Goal: Task Accomplishment & Management: Use online tool/utility

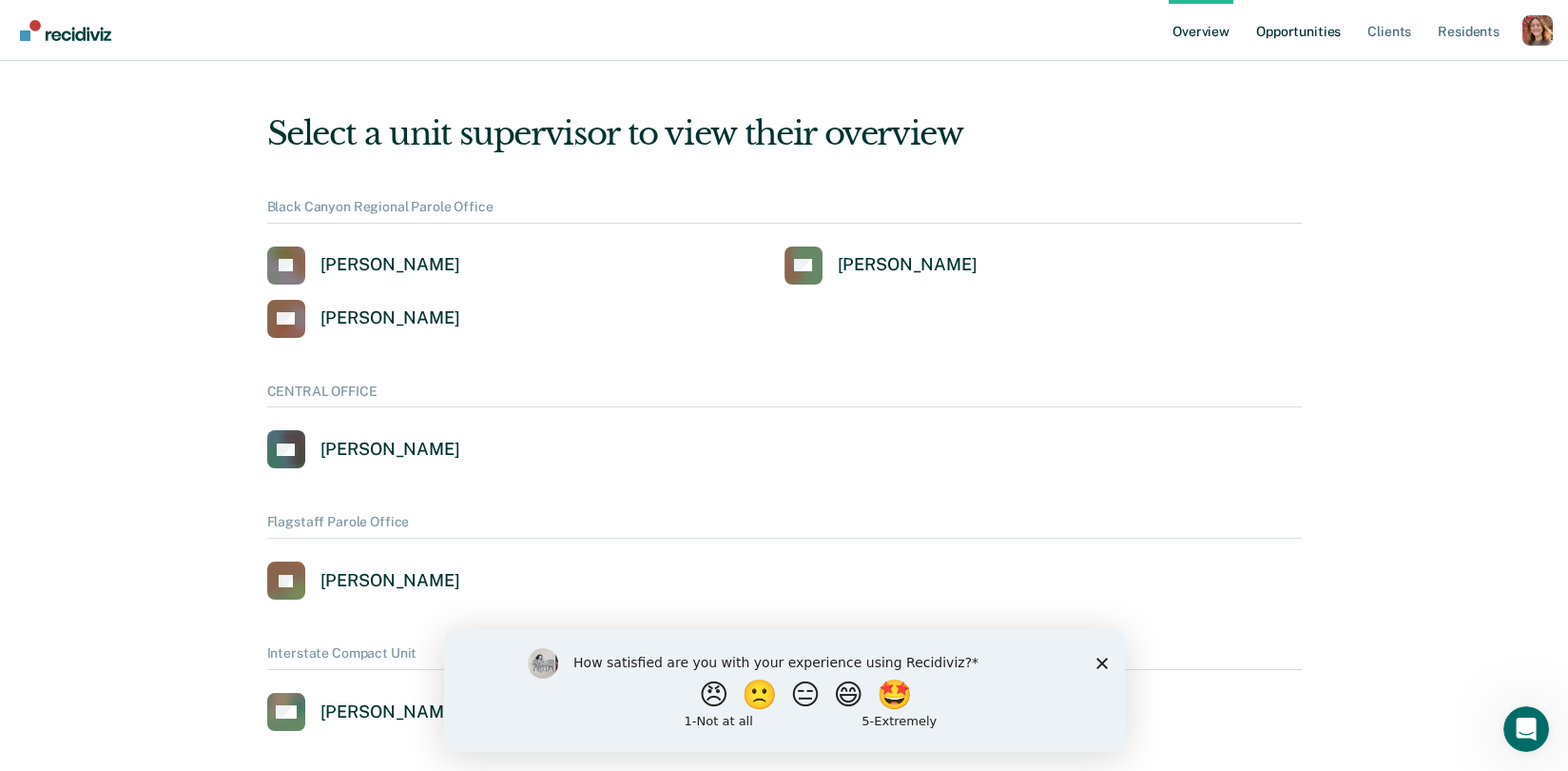
click at [1293, 32] on link "Opportunities" at bounding box center [1299, 30] width 92 height 61
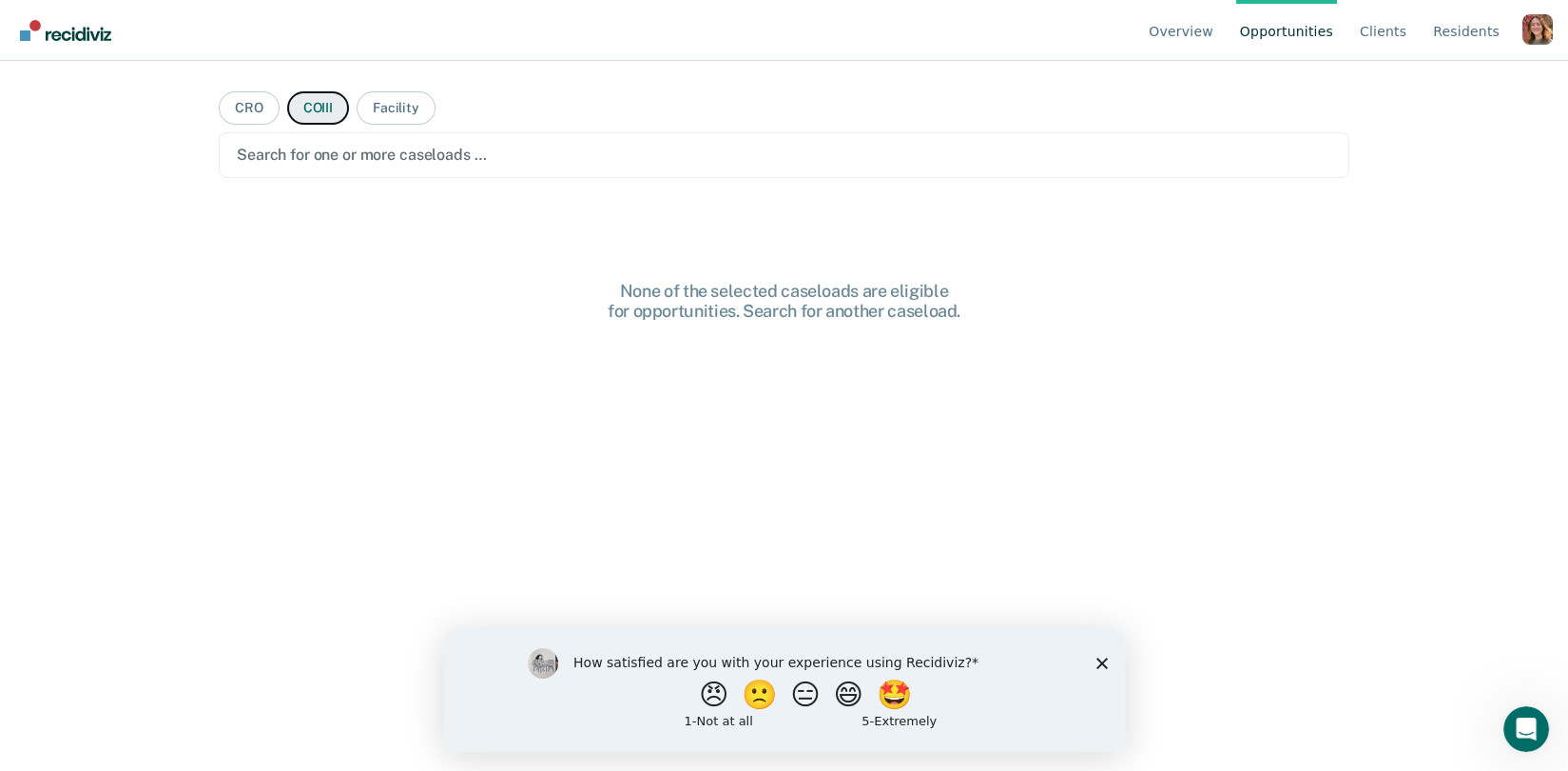
click at [320, 112] on button "COIII" at bounding box center [318, 108] width 61 height 34
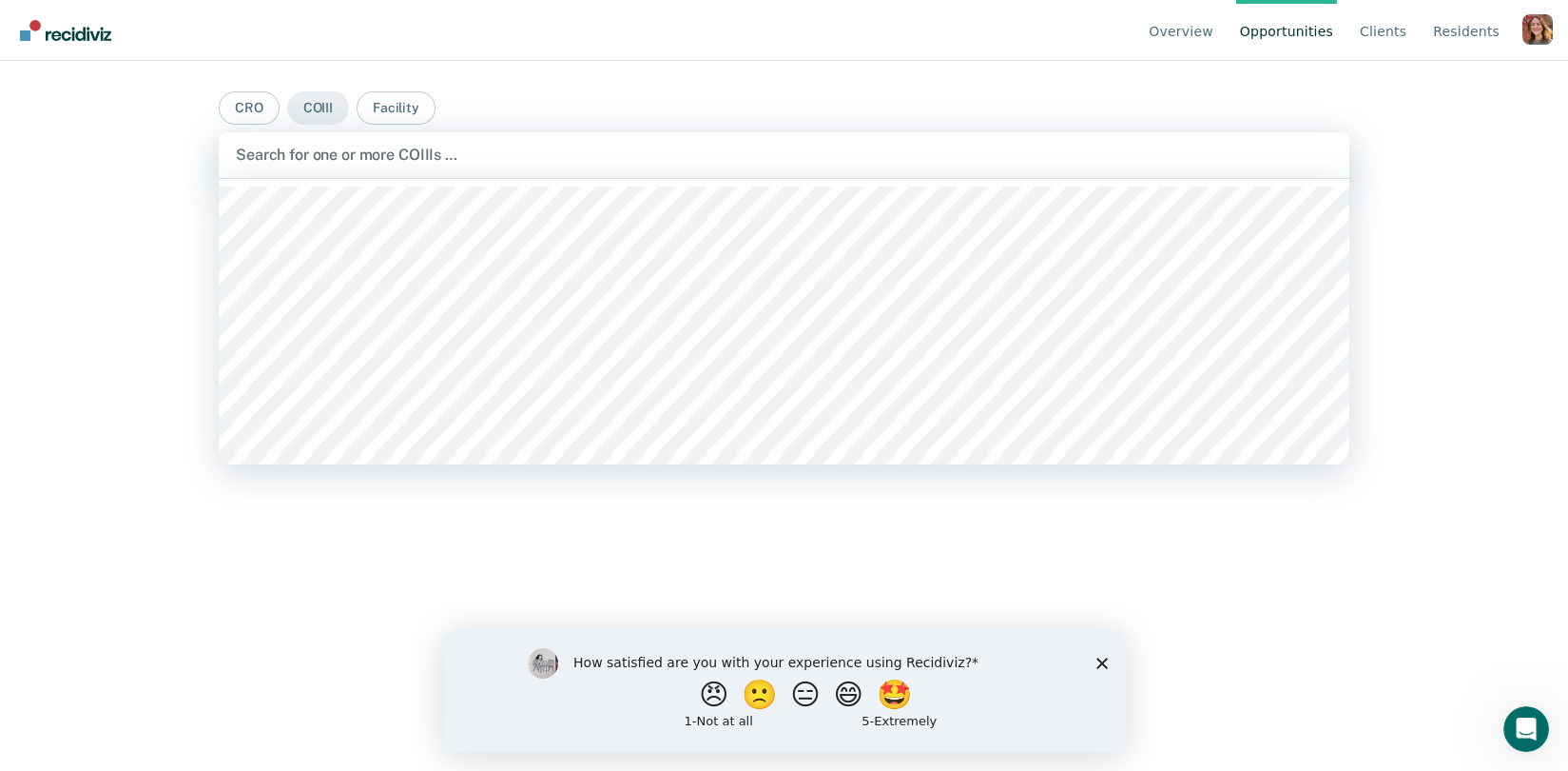
click at [310, 151] on div at bounding box center [784, 154] width 1096 height 22
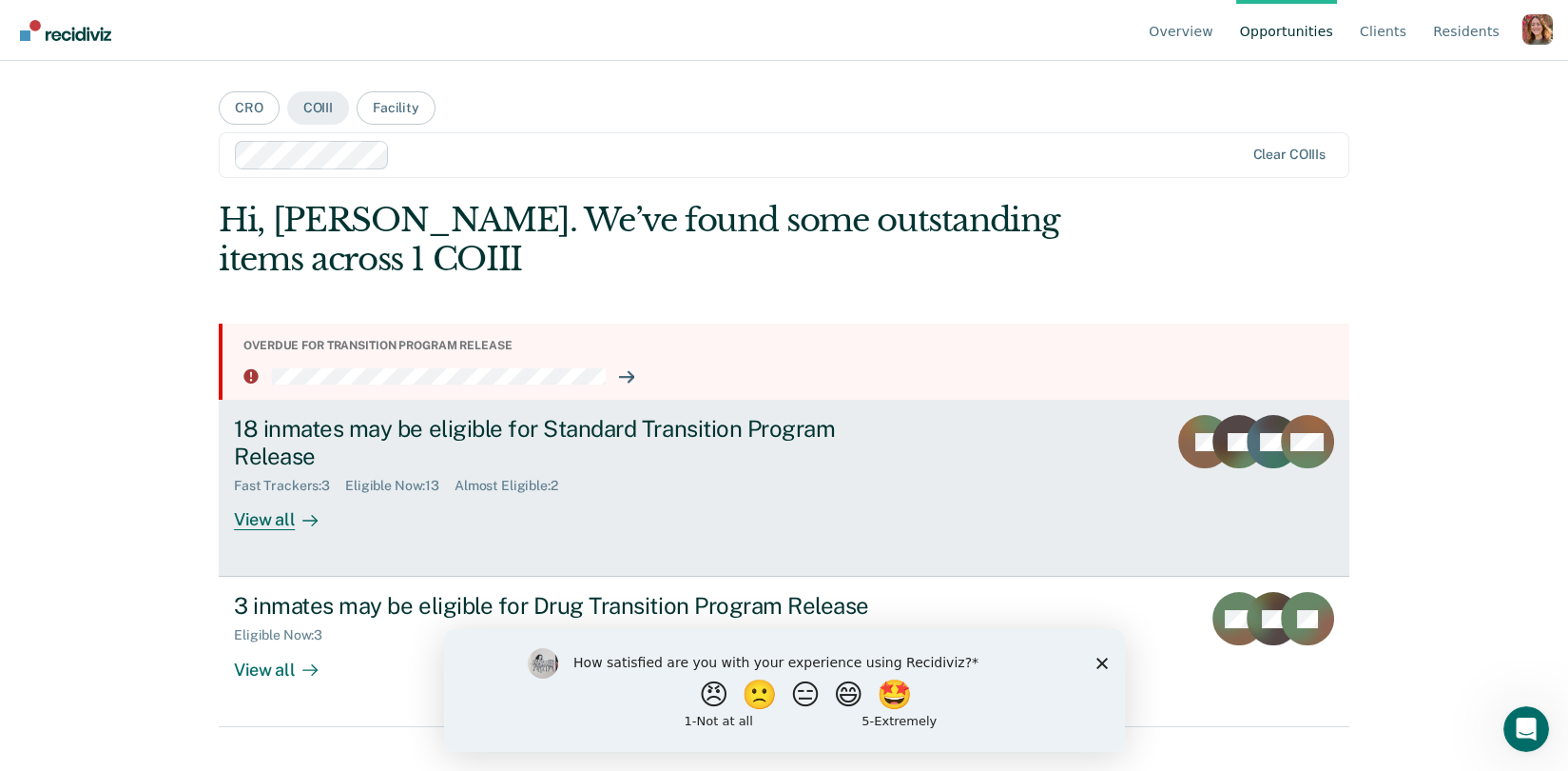
click at [443, 435] on div "18 inmates may be eligible for Standard Transition Program Release" at bounding box center [568, 442] width 668 height 55
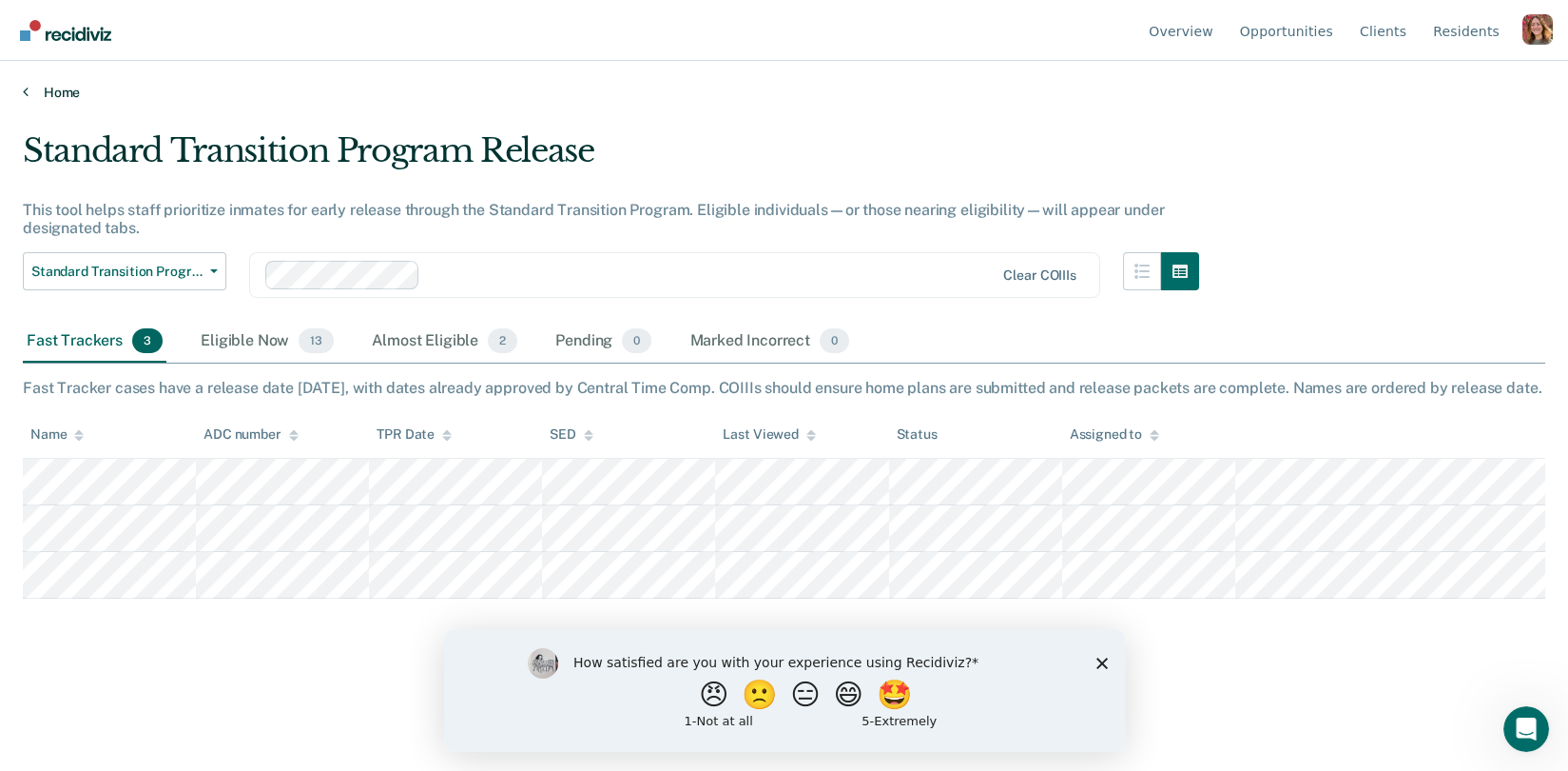
click at [44, 87] on link "Home" at bounding box center [784, 92] width 1523 height 17
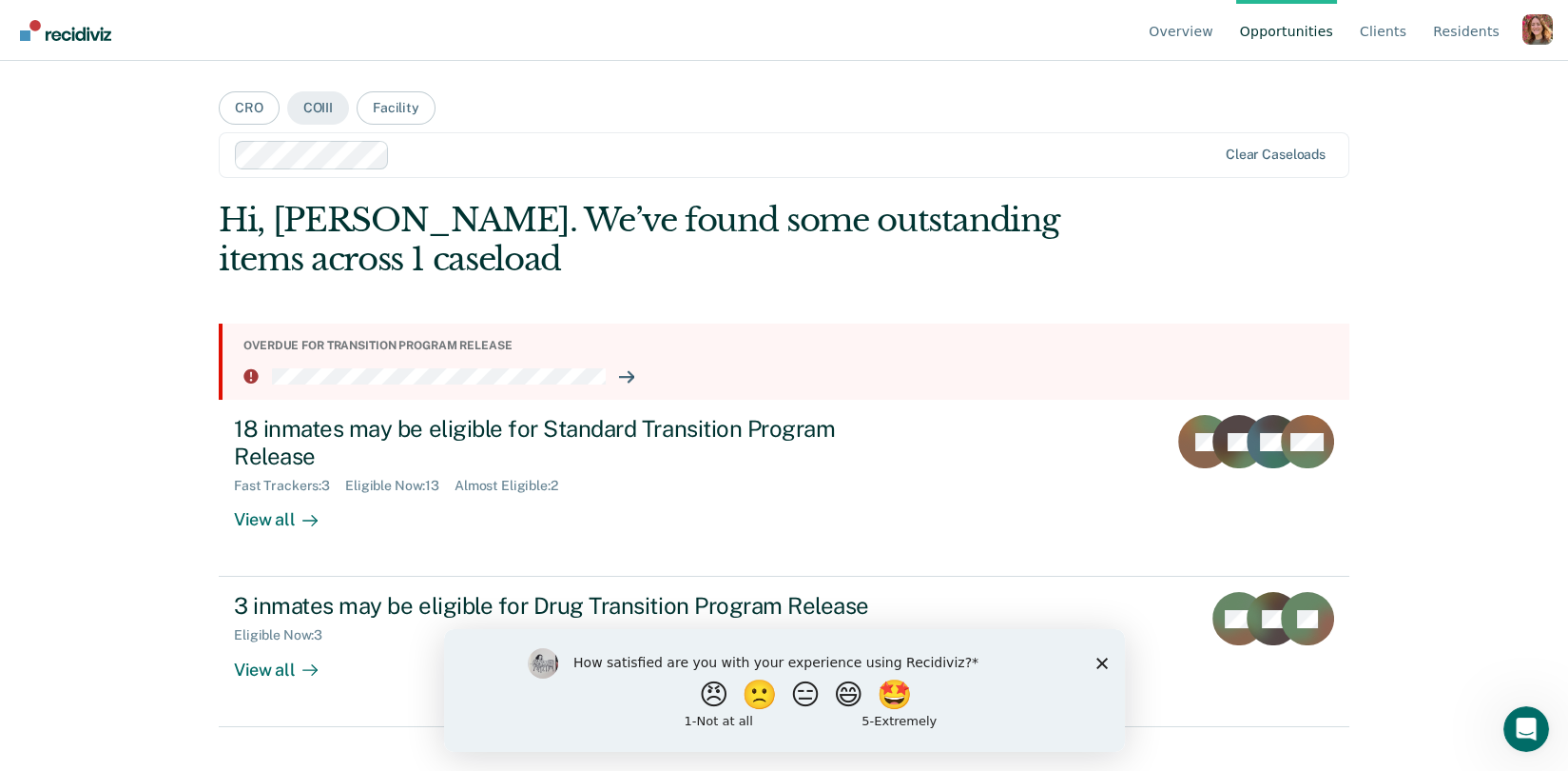
click at [254, 375] on icon at bounding box center [250, 375] width 14 height 14
click at [630, 376] on icon at bounding box center [630, 377] width 5 height 11
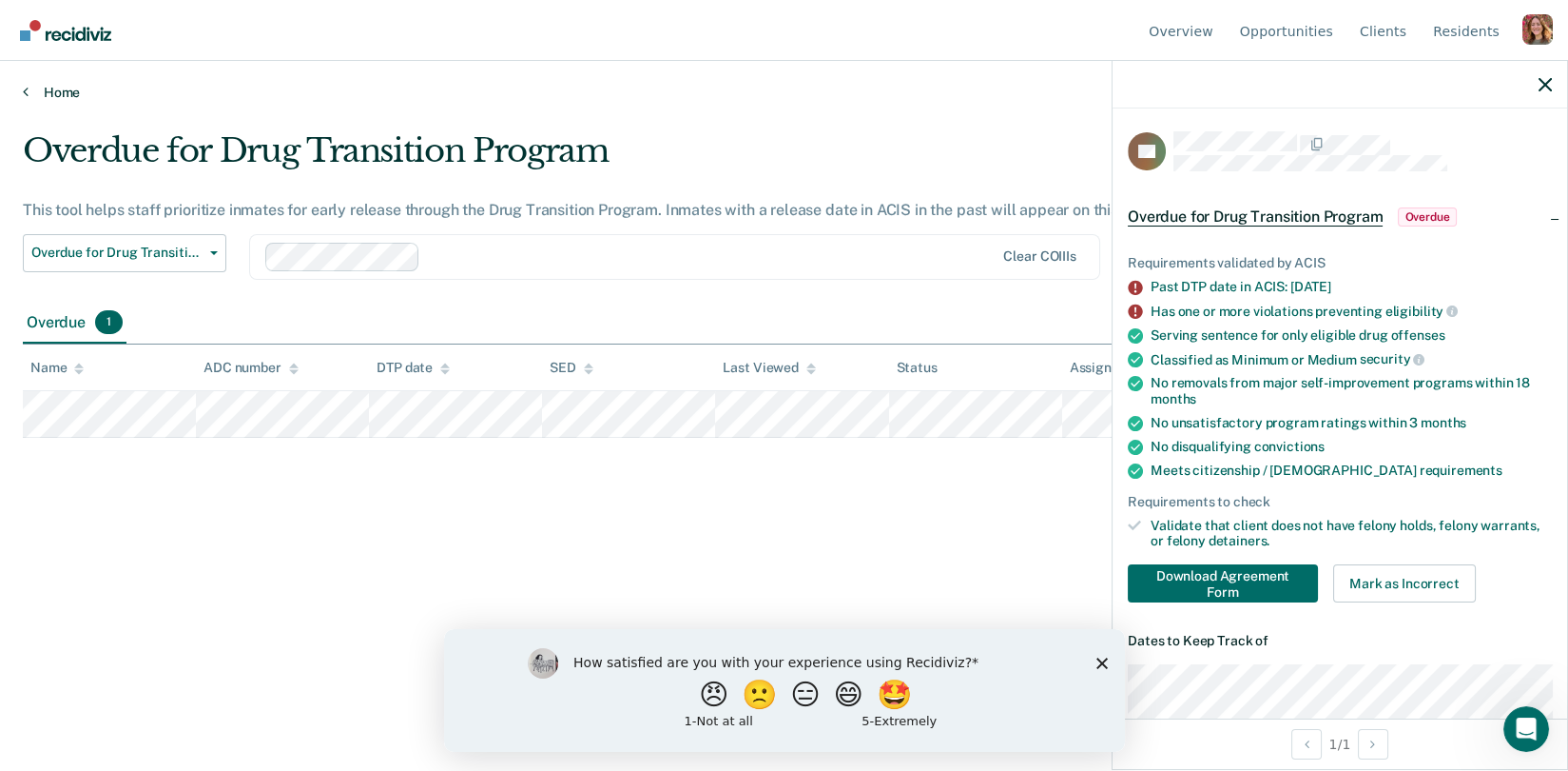
click at [47, 88] on link "Home" at bounding box center [784, 92] width 1523 height 17
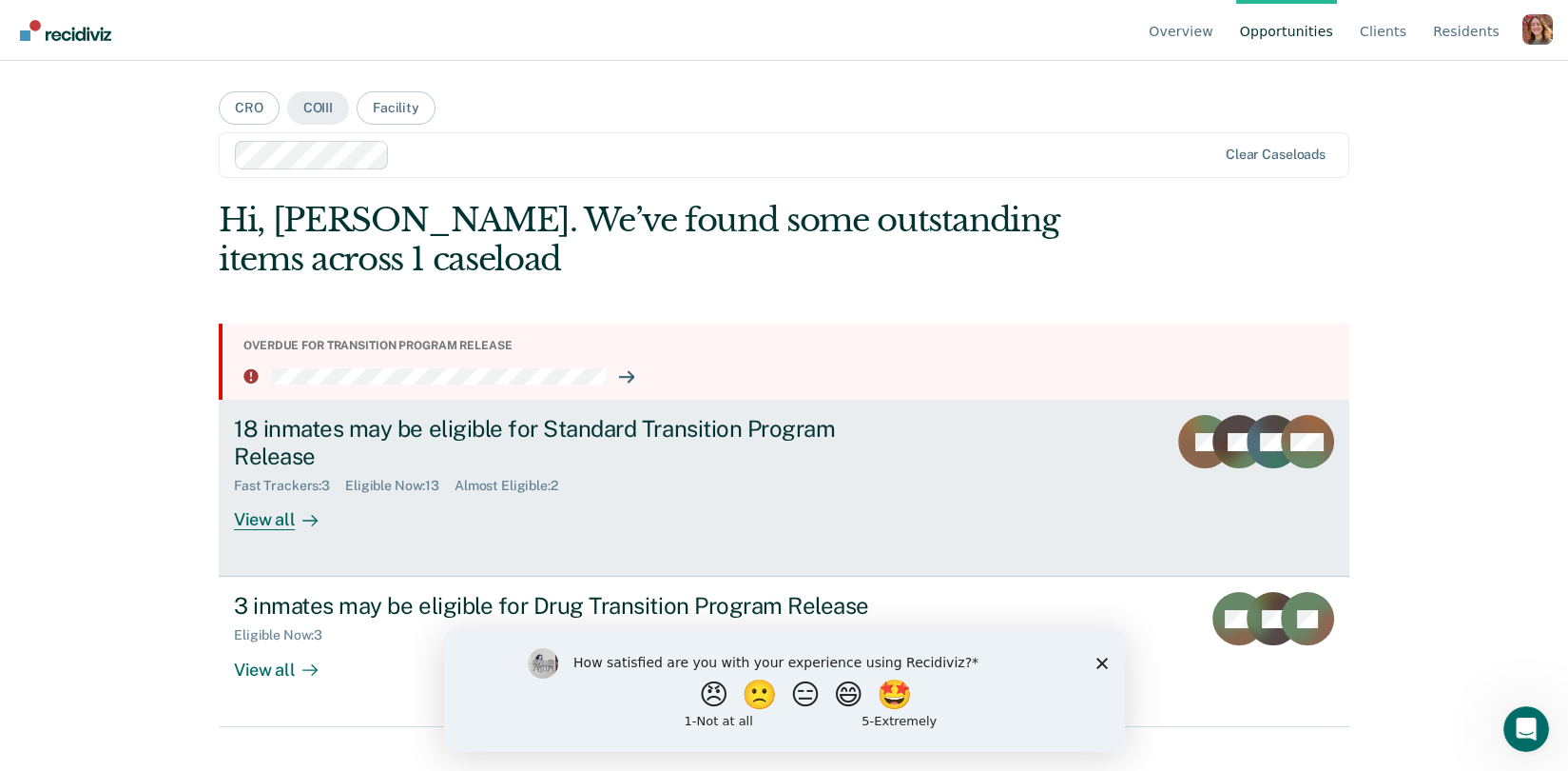
click at [275, 524] on div "View all" at bounding box center [287, 512] width 107 height 37
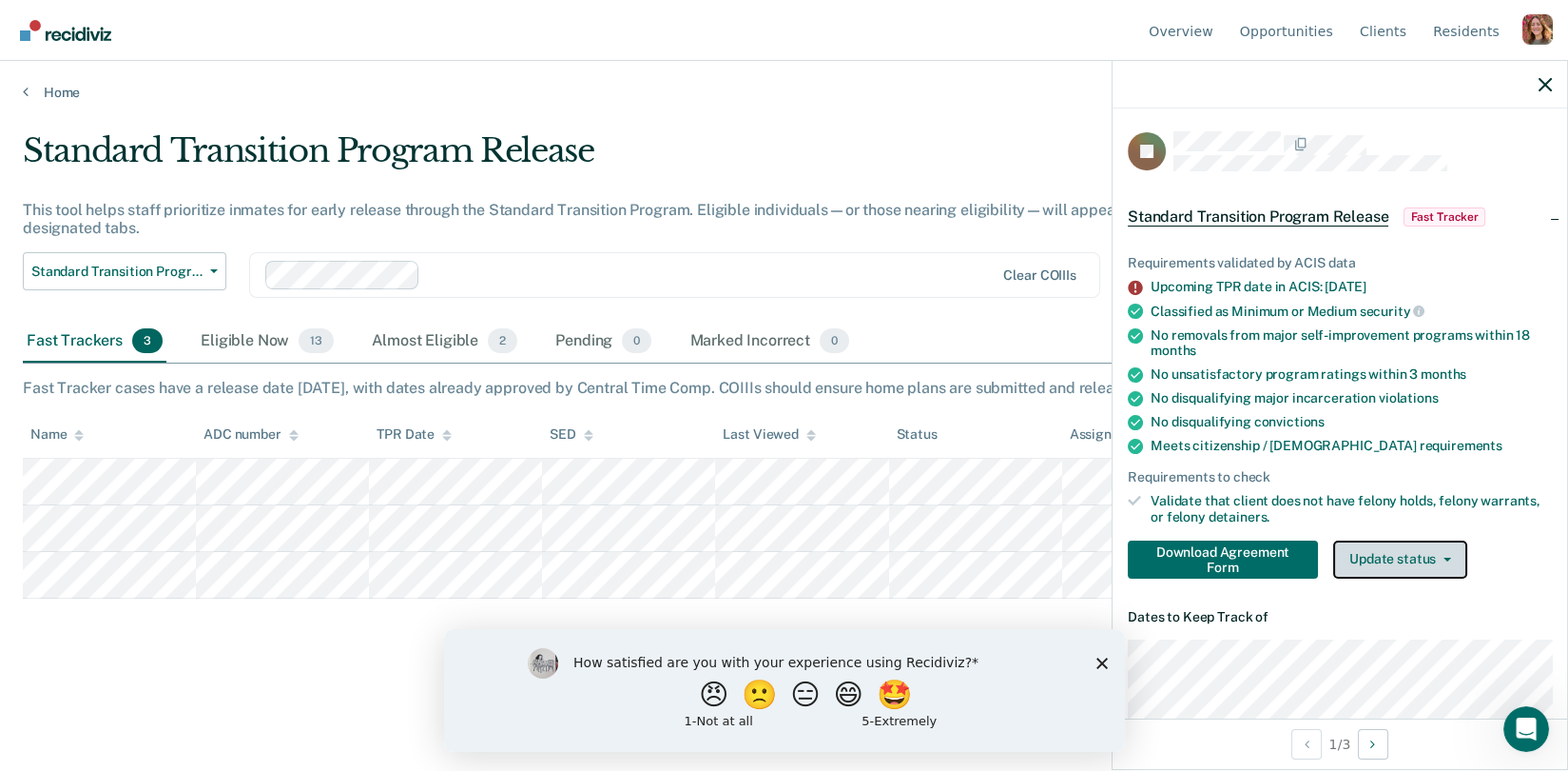
click at [1391, 556] on button "Update status" at bounding box center [1401, 560] width 135 height 38
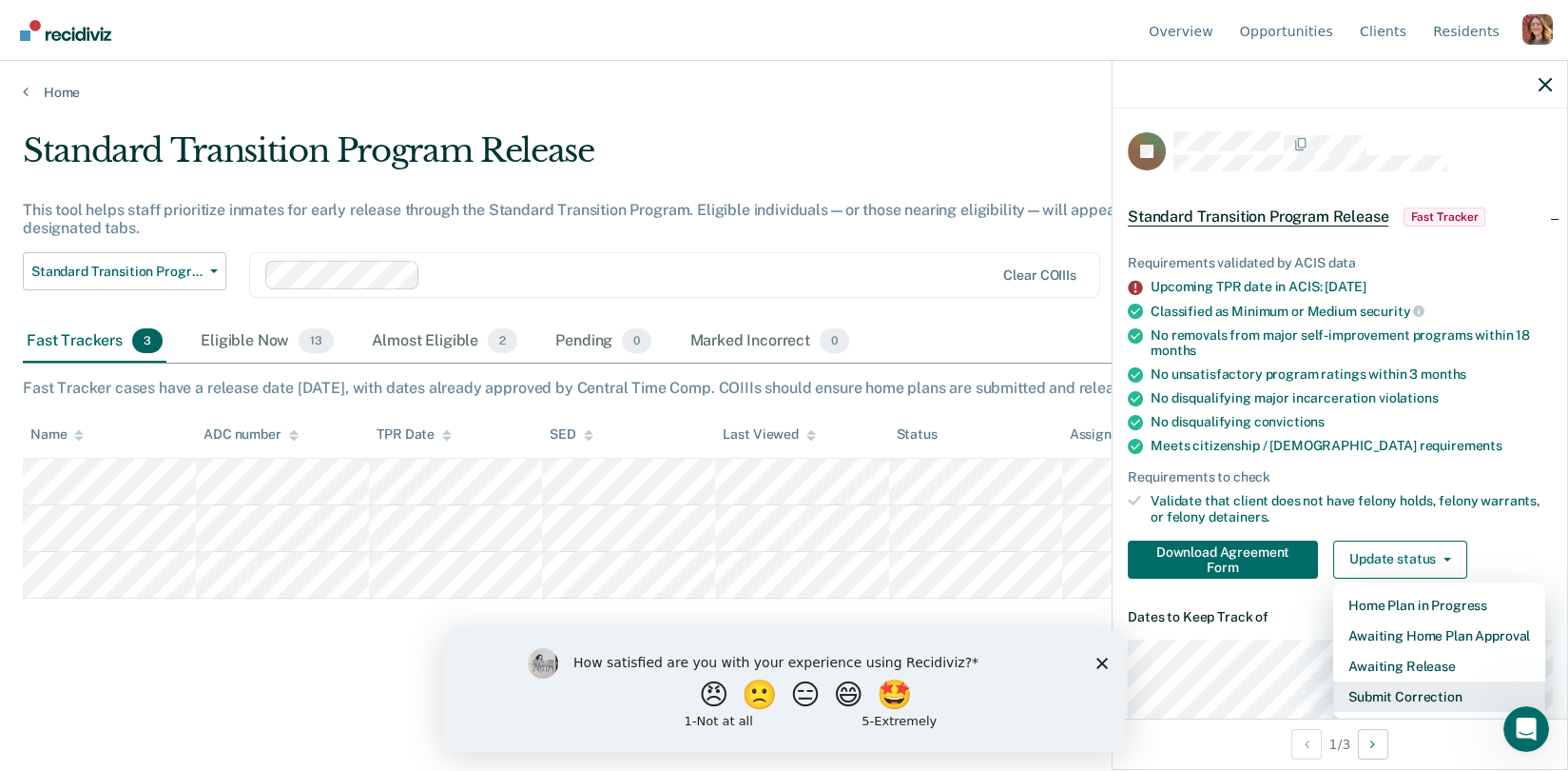
click at [1398, 694] on button "Submit Correction" at bounding box center [1439, 697] width 212 height 31
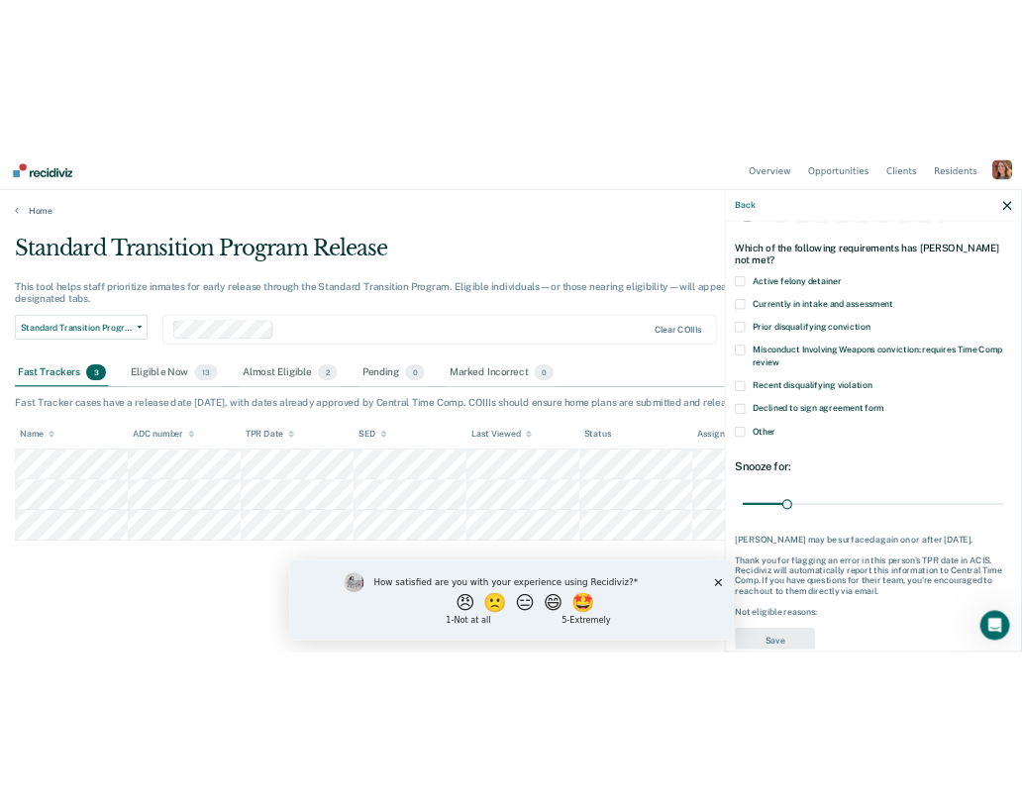
scroll to position [101, 0]
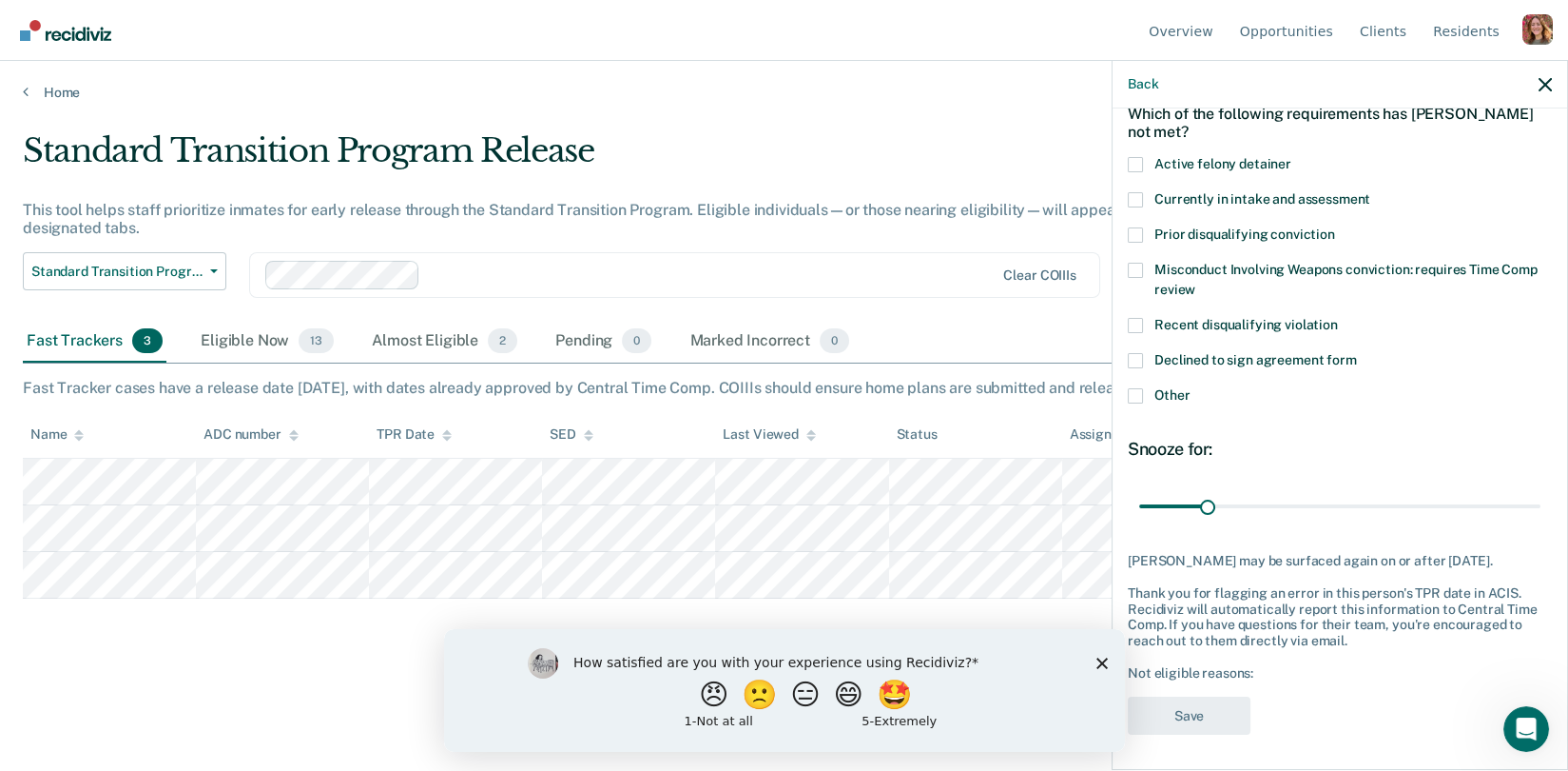
click at [1137, 366] on label "Declined to sign agreement form" at bounding box center [1340, 362] width 425 height 20
click at [1358, 353] on input "Declined to sign agreement form" at bounding box center [1358, 353] width 0 height 0
click at [1196, 711] on button "Save" at bounding box center [1189, 716] width 123 height 39
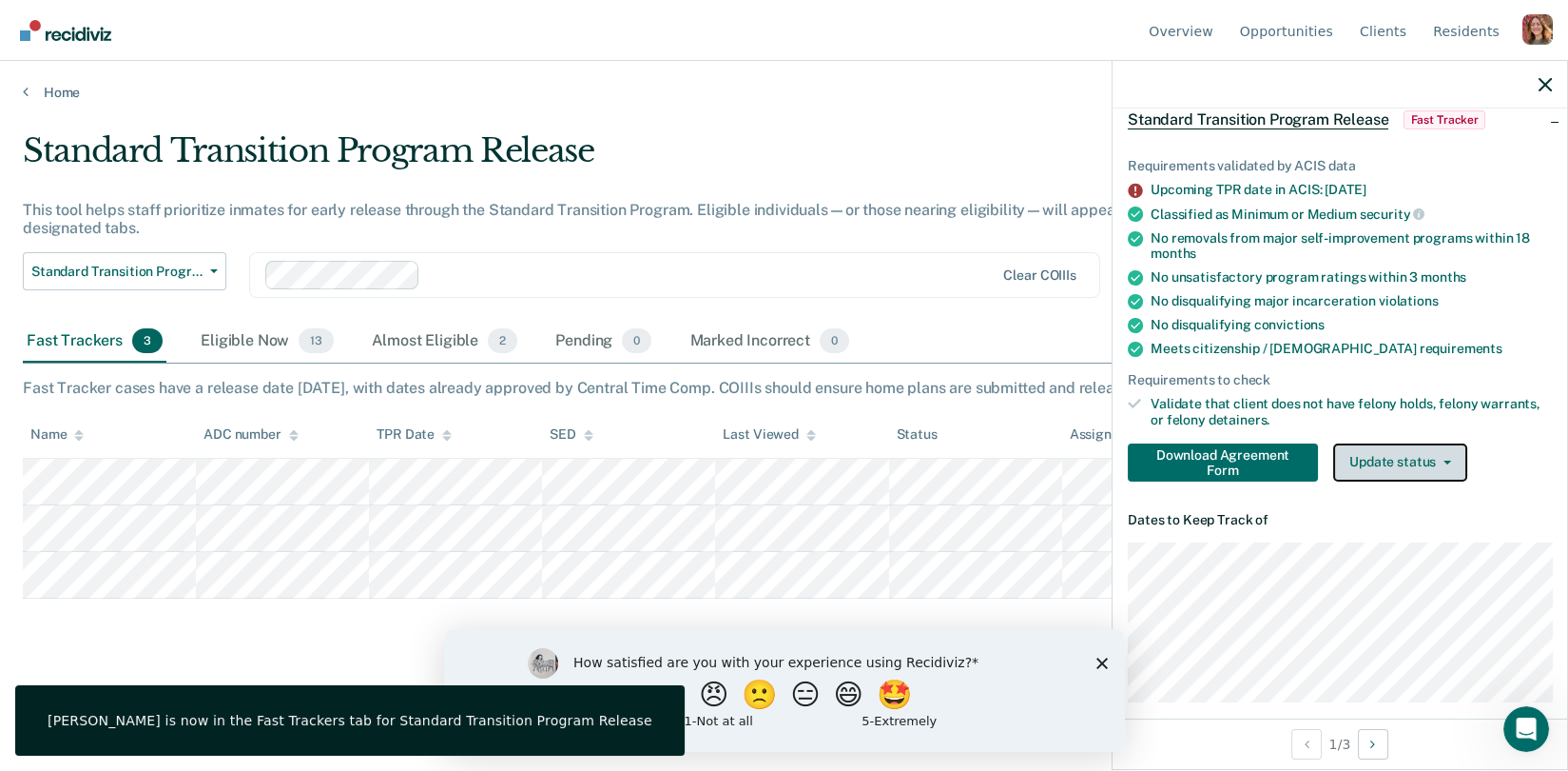
click at [1375, 457] on button "Update status" at bounding box center [1401, 462] width 135 height 38
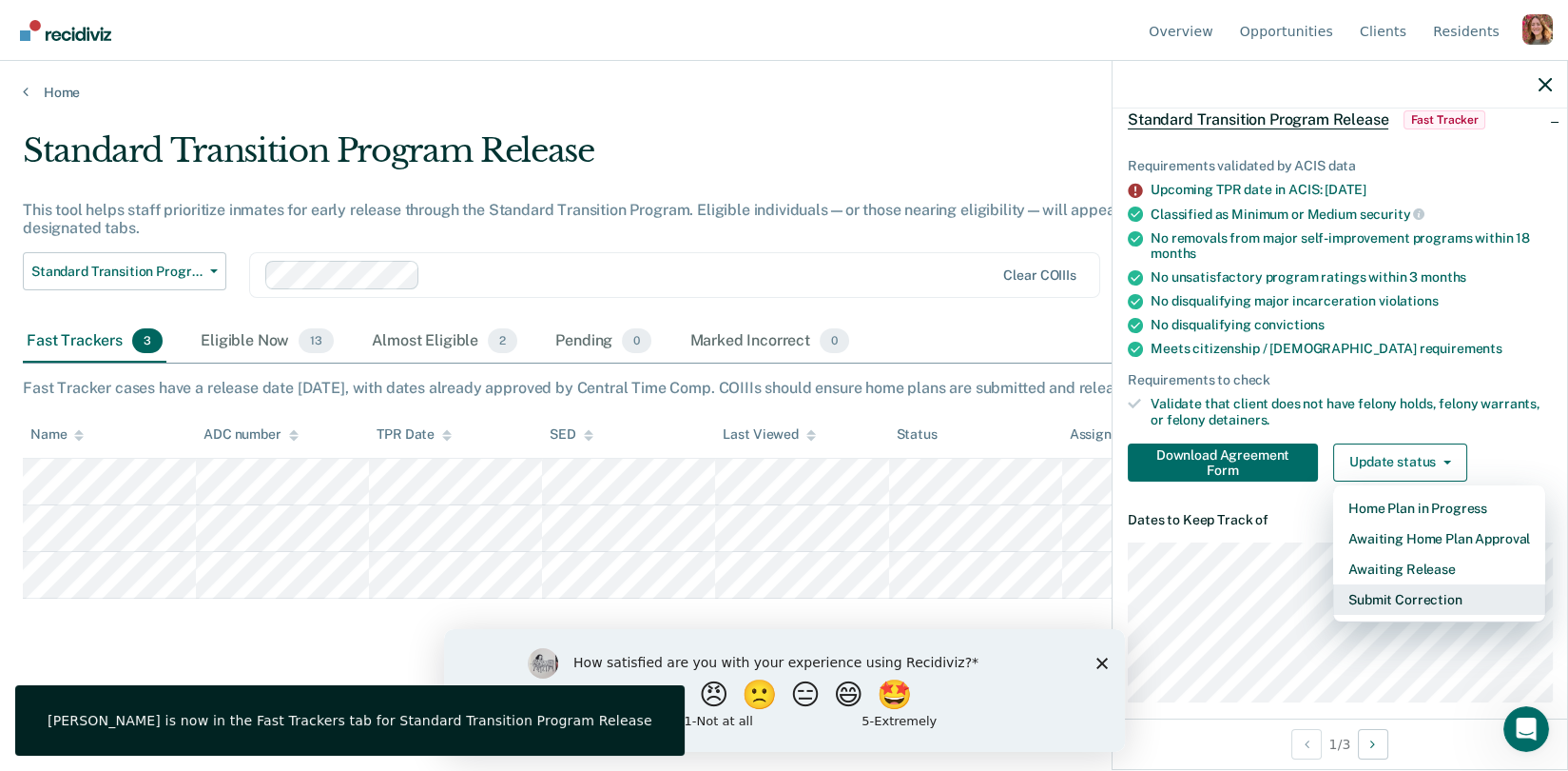
click at [1372, 586] on button "Submit Correction" at bounding box center [1439, 600] width 212 height 31
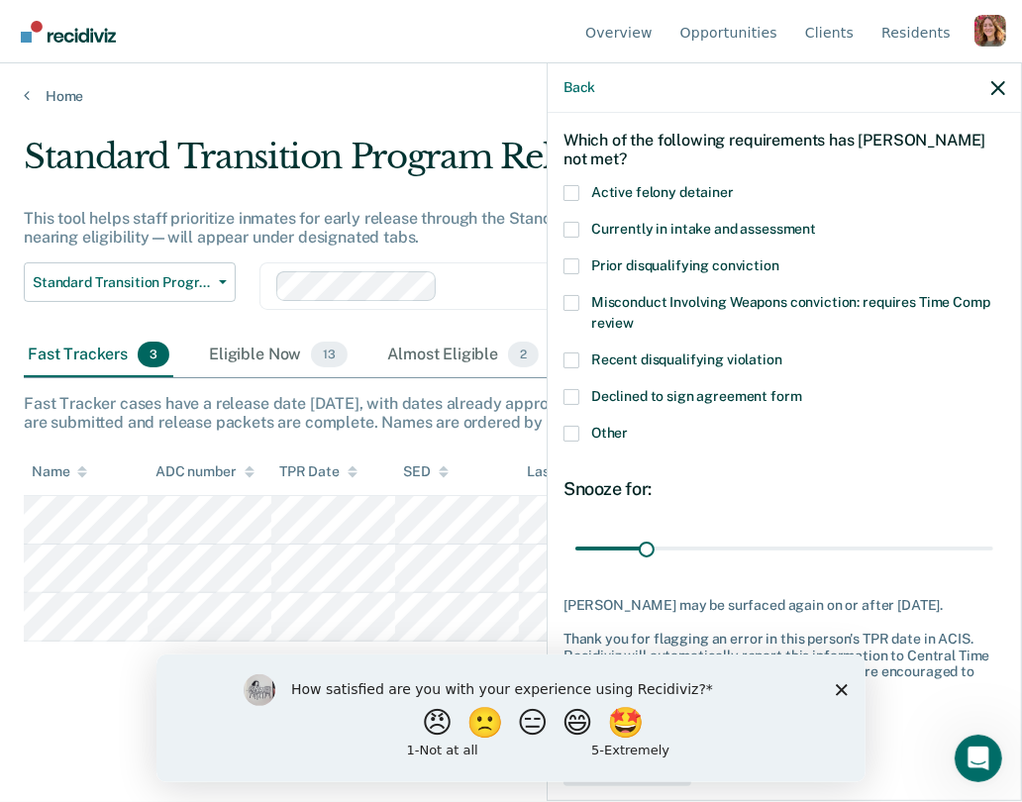
scroll to position [0, 0]
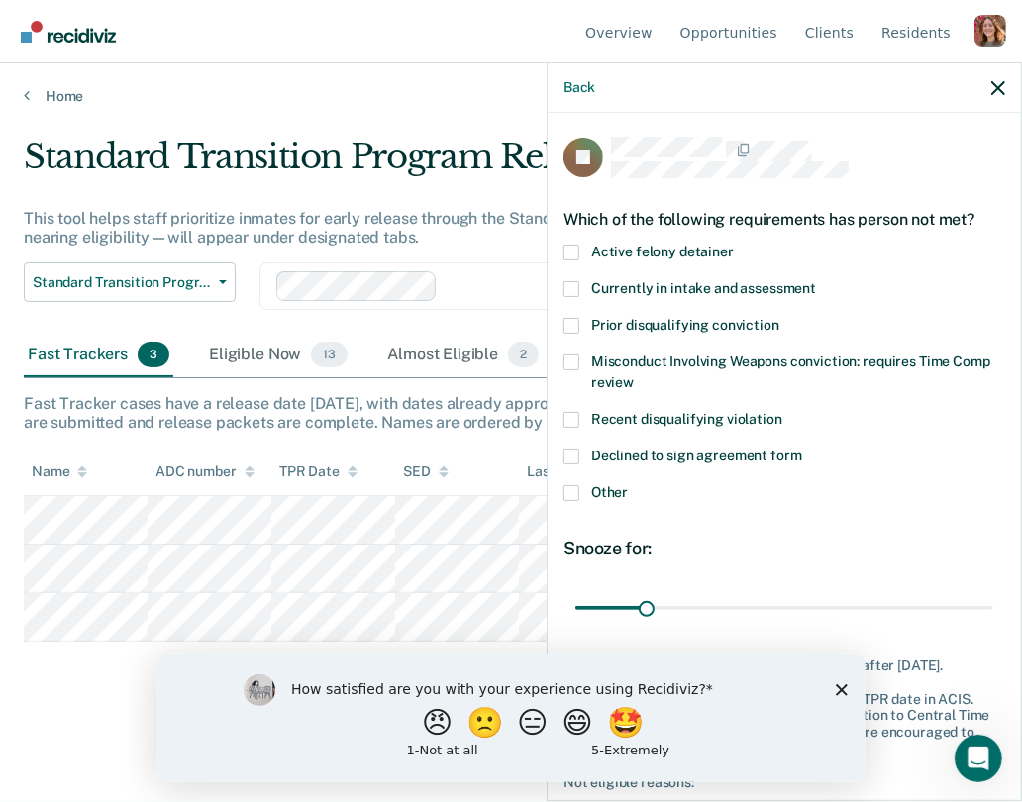
click at [373, 411] on div "Fast Tracker cases have a release date within 30 days, with dates already appro…" at bounding box center [511, 413] width 974 height 38
click at [841, 691] on polygon "Close survey" at bounding box center [841, 689] width 12 height 12
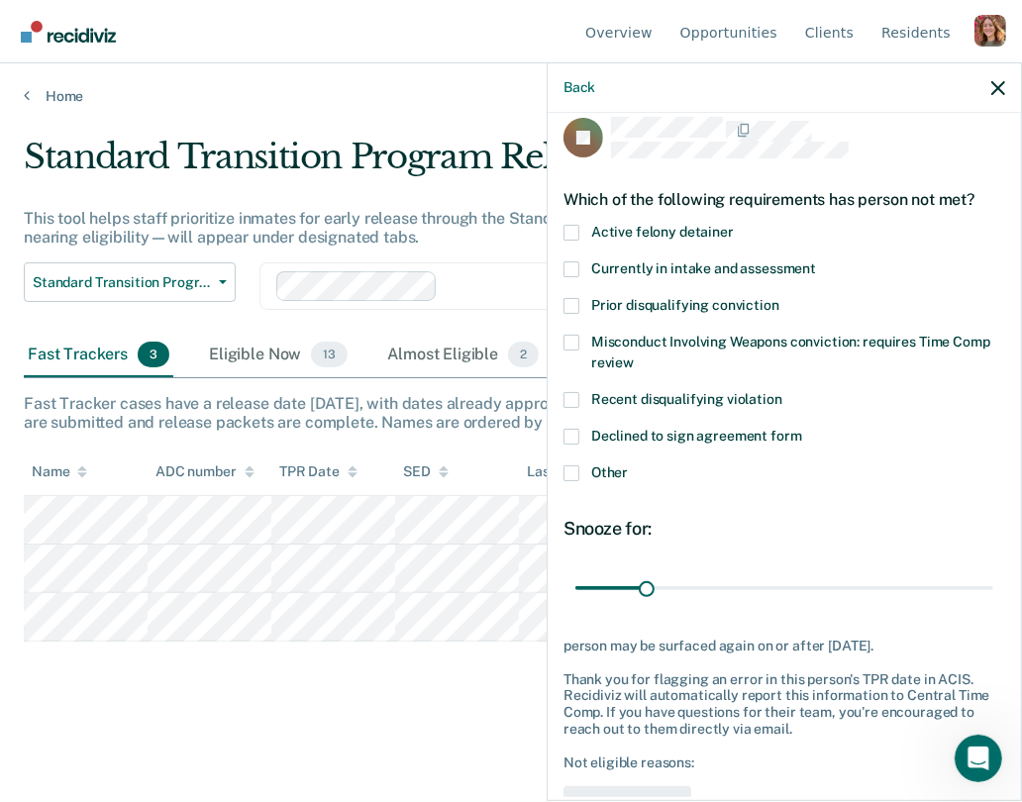
scroll to position [18, 0]
